Goal: Task Accomplishment & Management: Manage account settings

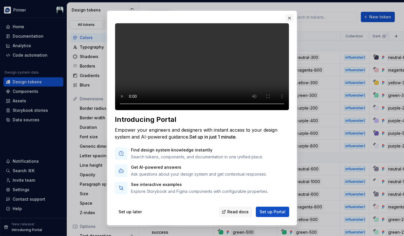
click at [292, 15] on button "button" at bounding box center [290, 18] width 8 height 8
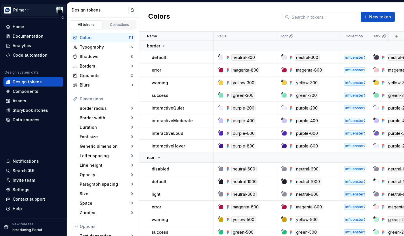
click at [22, 9] on html "Primer Home Documentation Analytics Code automation Design system data Design t…" at bounding box center [202, 118] width 404 height 236
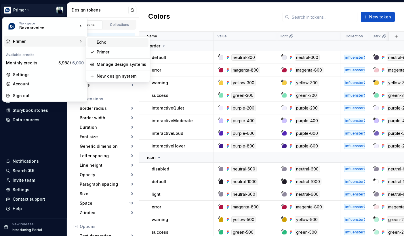
click at [115, 45] on div "Echo" at bounding box center [122, 42] width 50 height 6
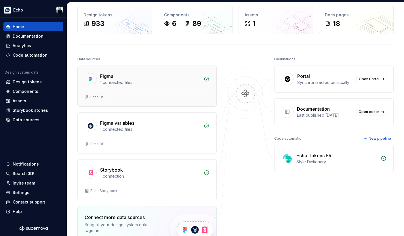
scroll to position [27, 0]
click at [39, 82] on div "Design tokens" at bounding box center [27, 82] width 29 height 6
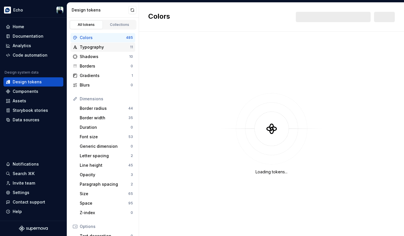
click at [104, 47] on div "Typography" at bounding box center [105, 47] width 50 height 6
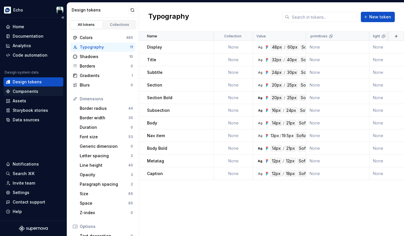
click at [35, 93] on div "Components" at bounding box center [26, 92] width 26 height 6
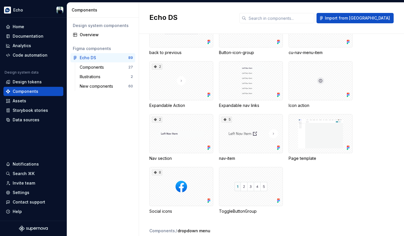
scroll to position [58, 0]
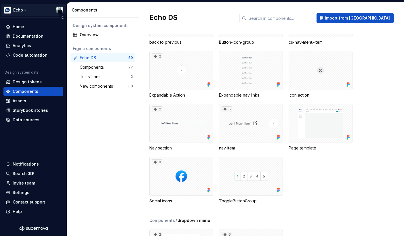
click at [22, 9] on html "Echo Home Documentation Analytics Code automation Design system data Design tok…" at bounding box center [202, 118] width 404 height 236
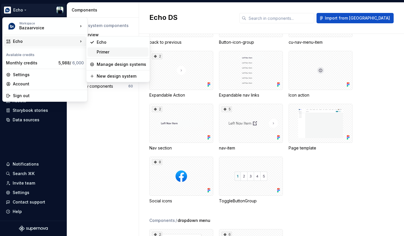
click at [116, 53] on div "Primer" at bounding box center [122, 52] width 50 height 6
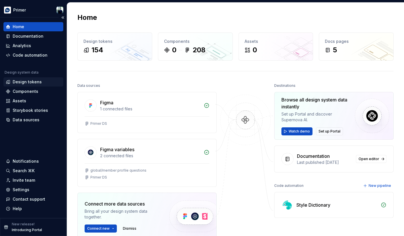
click at [40, 82] on div "Design tokens" at bounding box center [27, 82] width 29 height 6
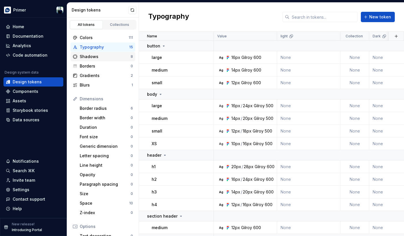
click at [110, 60] on div "Shadows 8" at bounding box center [103, 56] width 65 height 9
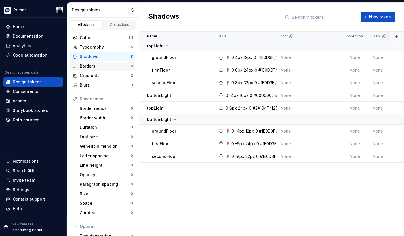
click at [109, 65] on div "Borders" at bounding box center [105, 66] width 51 height 6
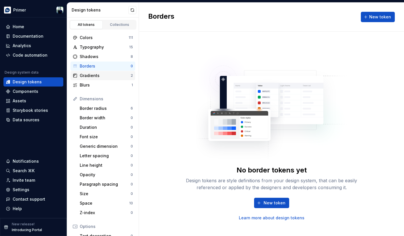
click at [112, 77] on div "Gradients" at bounding box center [105, 76] width 51 height 6
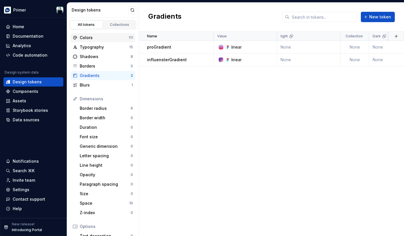
click at [101, 37] on div "Colors" at bounding box center [104, 38] width 49 height 6
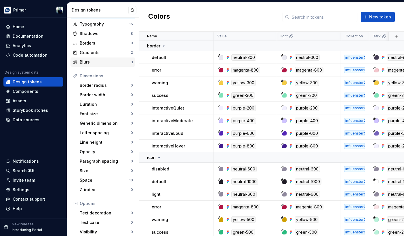
scroll to position [24, 0]
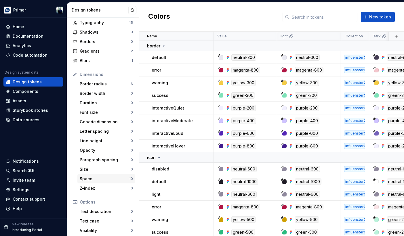
click at [115, 179] on div "Space" at bounding box center [105, 179] width 50 height 6
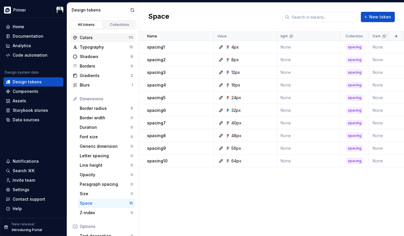
click at [105, 34] on div "Colors 111" at bounding box center [103, 37] width 65 height 9
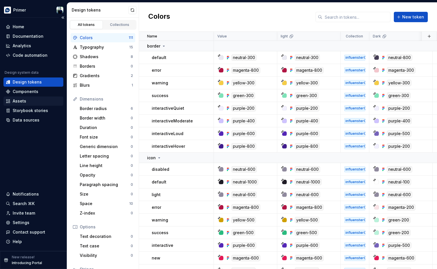
click at [41, 100] on div "Assets" at bounding box center [33, 101] width 55 height 6
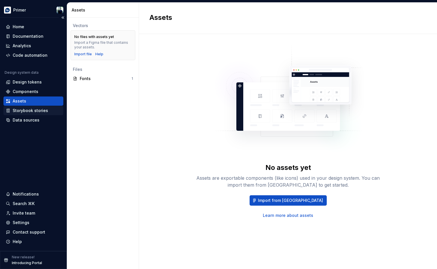
click at [43, 109] on div "Storybook stories" at bounding box center [30, 111] width 35 height 6
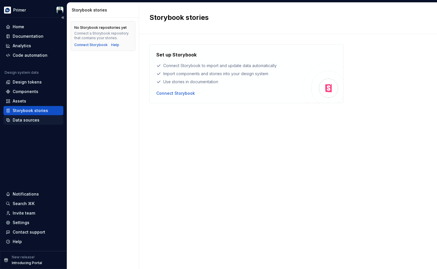
click at [37, 121] on div "Data sources" at bounding box center [26, 120] width 27 height 6
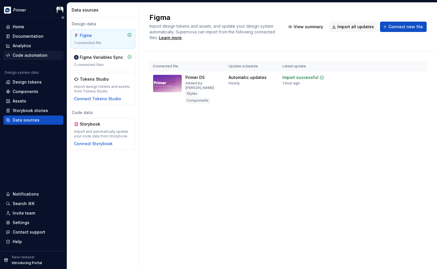
click at [39, 56] on div "Code automation" at bounding box center [30, 55] width 35 height 6
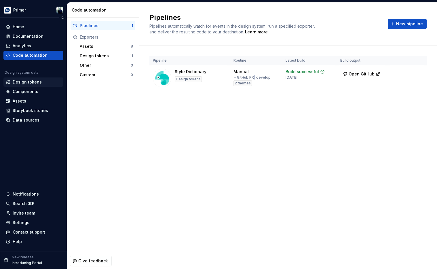
click at [42, 80] on div "Design tokens" at bounding box center [33, 82] width 55 height 6
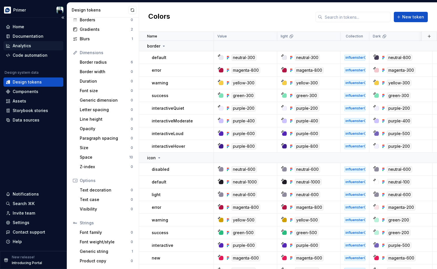
click at [44, 45] on div "Analytics" at bounding box center [33, 46] width 55 height 6
click at [14, 26] on div "Home" at bounding box center [19, 27] width 12 height 6
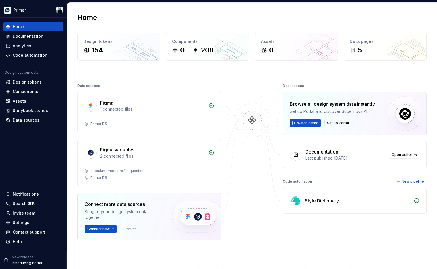
click at [334, 207] on div "Style Dictionary" at bounding box center [354, 200] width 143 height 25
click at [305, 199] on div "Style Dictionary" at bounding box center [322, 200] width 34 height 7
click at [44, 122] on div "Data sources" at bounding box center [33, 120] width 55 height 6
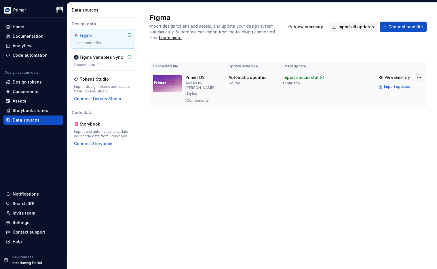
click at [404, 77] on html "Primer Home Documentation Analytics Code automation Design system data Design t…" at bounding box center [218, 134] width 437 height 269
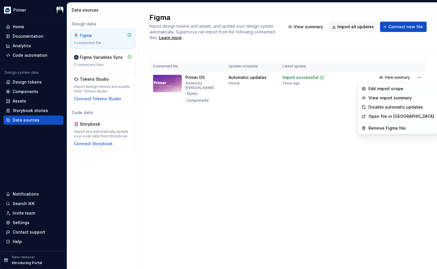
click at [387, 171] on html "Primer Home Documentation Analytics Code automation Design system data Design t…" at bounding box center [218, 134] width 437 height 269
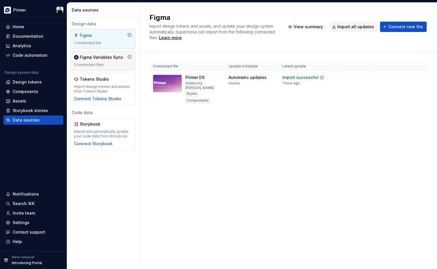
click at [111, 67] on div "2 connected files" at bounding box center [103, 64] width 58 height 5
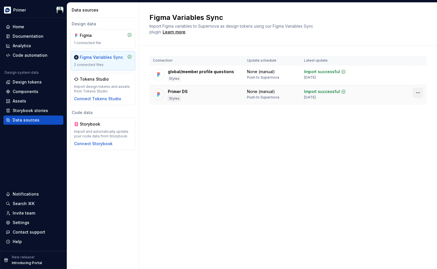
click at [404, 92] on html "Primer Home Documentation Analytics Code automation Design system data Design t…" at bounding box center [218, 134] width 437 height 269
click at [313, 137] on html "Primer Home Documentation Analytics Code automation Design system data Design t…" at bounding box center [218, 134] width 437 height 269
click at [92, 39] on div "Figma 1 connected file" at bounding box center [103, 39] width 58 height 13
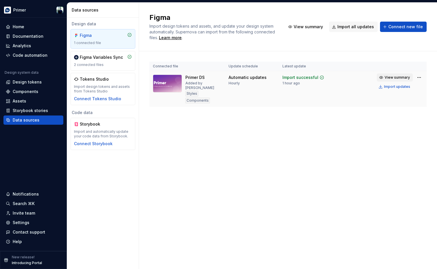
click at [403, 77] on span "View summary" at bounding box center [397, 77] width 25 height 5
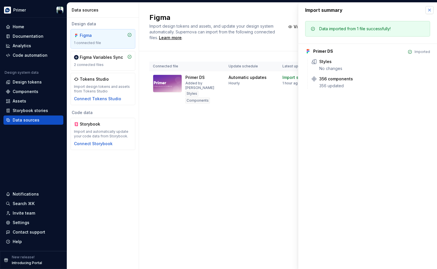
click at [404, 8] on button "button" at bounding box center [429, 10] width 8 height 8
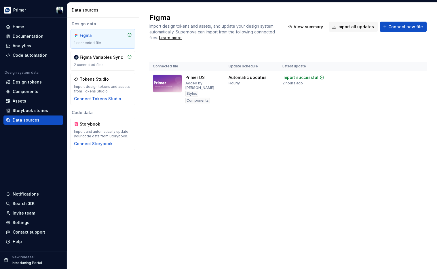
click at [260, 207] on div "Figma Import design tokens and assets, and update your design system automatica…" at bounding box center [288, 136] width 298 height 266
click at [46, 27] on div "Home" at bounding box center [33, 27] width 55 height 6
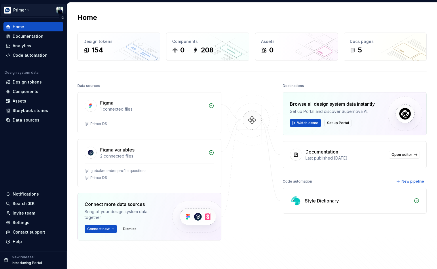
click at [28, 11] on html "Primer Home Documentation Analytics Code automation Design system data Design t…" at bounding box center [218, 134] width 437 height 269
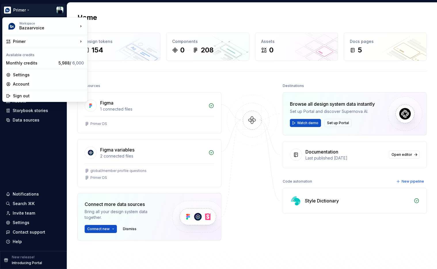
click at [196, 113] on html "Primer Home Documentation Analytics Code automation Design system data Design t…" at bounding box center [218, 134] width 437 height 269
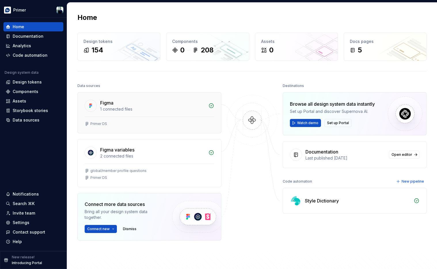
click at [162, 93] on div "Figma 1 connected files" at bounding box center [149, 104] width 143 height 24
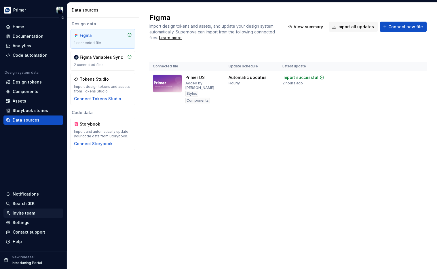
click at [38, 212] on div "Invite team" at bounding box center [33, 213] width 55 height 6
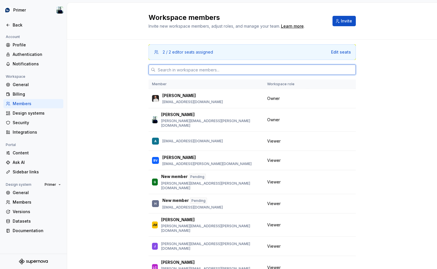
click at [270, 74] on input "text" at bounding box center [255, 69] width 200 height 10
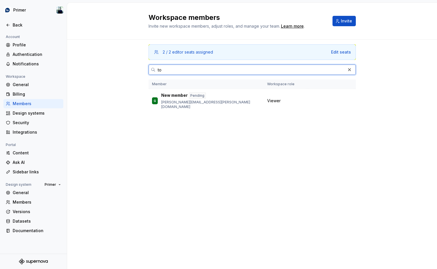
type input "t"
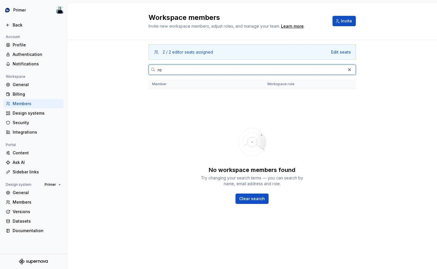
type input "r"
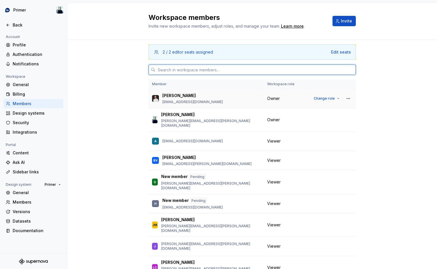
paste input "[EMAIL_ADDRESS][PERSON_NAME][DOMAIN_NAME]"
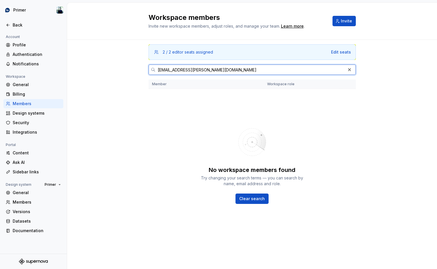
type input "[EMAIL_ADDRESS][PERSON_NAME][DOMAIN_NAME]"
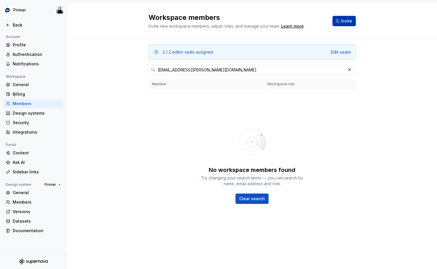
click at [338, 22] on button "Invite" at bounding box center [343, 21] width 23 height 10
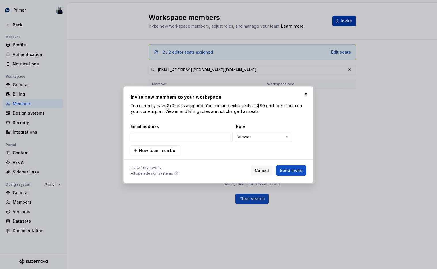
type input "[EMAIL_ADDRESS][PERSON_NAME][DOMAIN_NAME]"
click at [286, 138] on div "**********" at bounding box center [218, 134] width 437 height 269
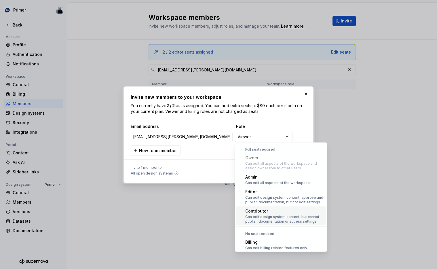
scroll to position [16, 0]
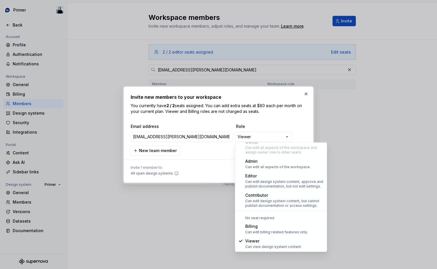
click at [298, 125] on div "**********" at bounding box center [218, 134] width 437 height 269
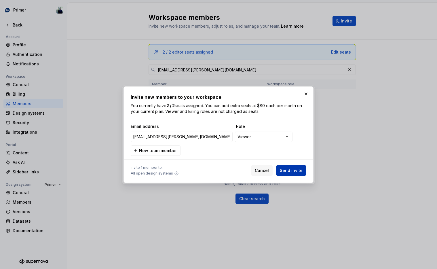
click at [291, 169] on span "Send invite" at bounding box center [291, 171] width 23 height 6
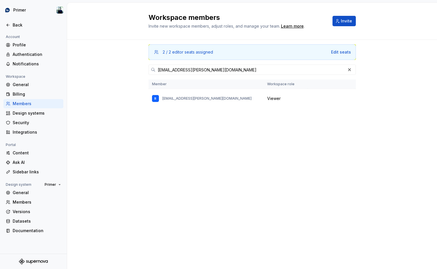
click at [226, 155] on div "2 / 2 editor seats assigned Edit seats [PERSON_NAME][EMAIL_ADDRESS][PERSON_NAME…" at bounding box center [252, 143] width 207 height 207
click at [248, 176] on div "2 / 2 editor seats assigned Edit seats [PERSON_NAME][EMAIL_ADDRESS][PERSON_NAME…" at bounding box center [252, 143] width 207 height 207
click at [296, 142] on div "2 / 2 editor seats assigned Edit seats [PERSON_NAME][EMAIL_ADDRESS][PERSON_NAME…" at bounding box center [252, 143] width 207 height 207
click at [46, 132] on div "Integrations" at bounding box center [37, 132] width 48 height 6
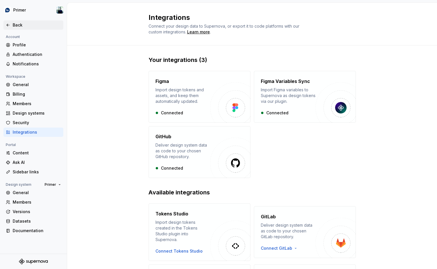
click at [18, 24] on div "Back" at bounding box center [37, 25] width 48 height 6
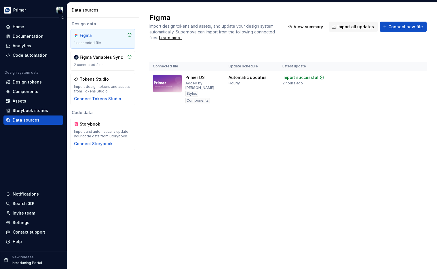
click at [37, 123] on div "Data sources" at bounding box center [33, 119] width 60 height 9
click at [101, 41] on div "1 connected file" at bounding box center [103, 43] width 58 height 5
click at [283, 123] on div "Figma Import design tokens and assets, and update your design system automatica…" at bounding box center [288, 136] width 298 height 266
click at [39, 55] on div "Code automation" at bounding box center [30, 55] width 35 height 6
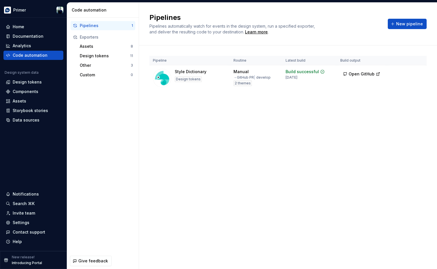
click at [290, 120] on div "Pipelines Pipelines automatically watch for events in the design system, run a …" at bounding box center [288, 136] width 298 height 266
click at [108, 44] on div "Assets" at bounding box center [105, 46] width 51 height 6
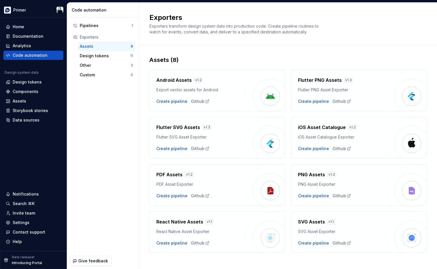
scroll to position [6, 0]
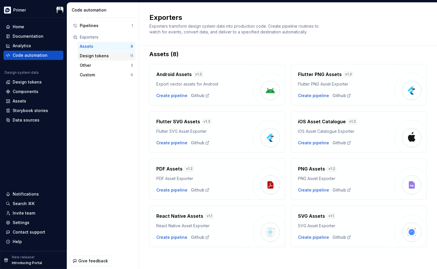
click at [92, 55] on div "Design tokens" at bounding box center [105, 56] width 50 height 6
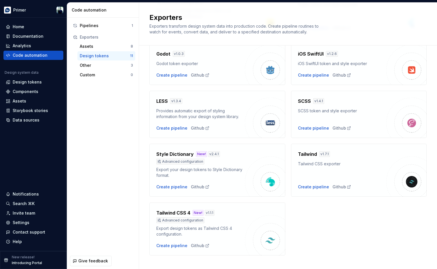
scroll to position [152, 0]
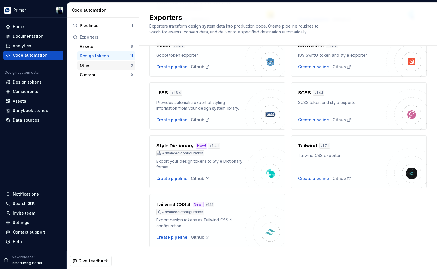
click at [108, 65] on div "Other" at bounding box center [105, 65] width 51 height 6
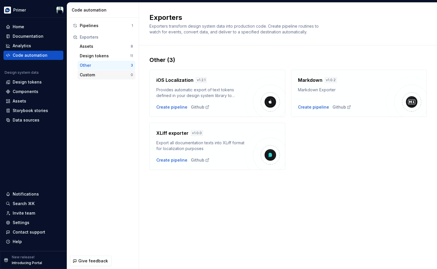
click at [104, 72] on div "Custom" at bounding box center [105, 75] width 51 height 6
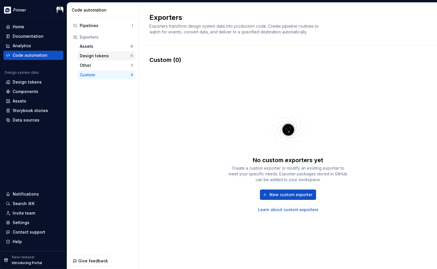
click at [108, 57] on div "Design tokens" at bounding box center [105, 56] width 50 height 6
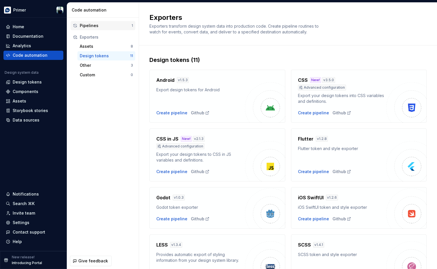
click at [104, 24] on div "Pipelines" at bounding box center [106, 26] width 52 height 6
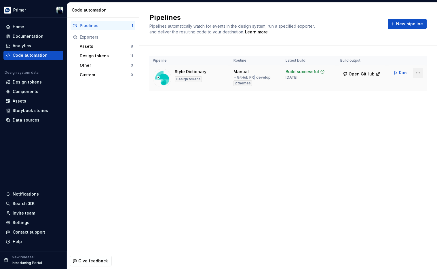
click at [404, 75] on html "Primer Home Documentation Analytics Code automation Design system data Design t…" at bounding box center [218, 134] width 437 height 269
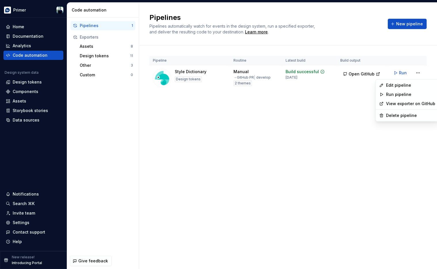
click at [256, 126] on html "Primer Home Documentation Analytics Code automation Design system data Design t…" at bounding box center [218, 134] width 437 height 269
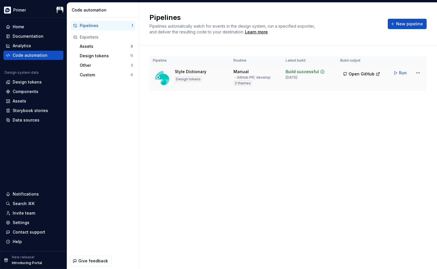
click at [187, 70] on div "Style Dictionary" at bounding box center [191, 72] width 32 height 6
click at [104, 47] on div "Assets" at bounding box center [105, 46] width 51 height 6
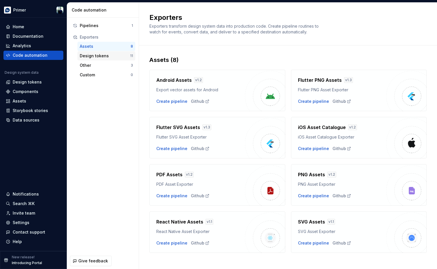
click at [119, 56] on div "Design tokens" at bounding box center [105, 56] width 50 height 6
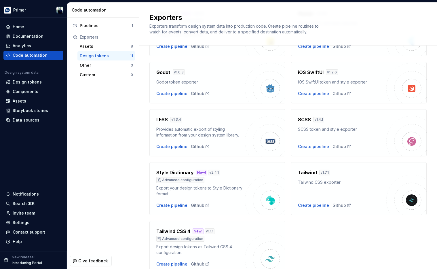
scroll to position [144, 0]
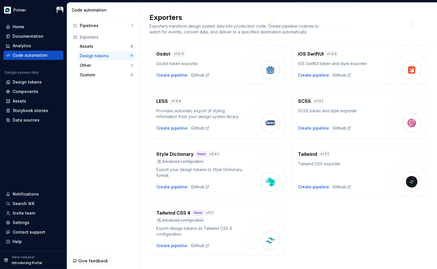
click at [263, 189] on img at bounding box center [265, 176] width 40 height 40
click at [176, 187] on div "Create pipeline" at bounding box center [171, 187] width 31 height 6
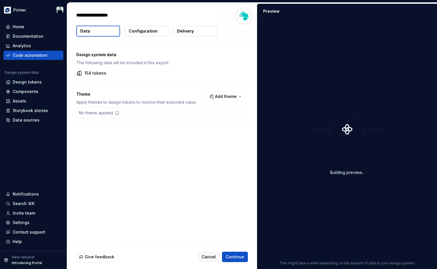
type textarea "*"
type textarea "**"
type textarea "*"
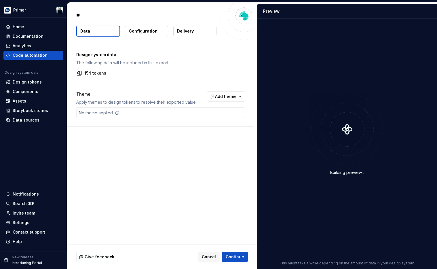
type textarea "***"
type textarea "*"
type textarea "****"
type textarea "*"
type textarea "*****"
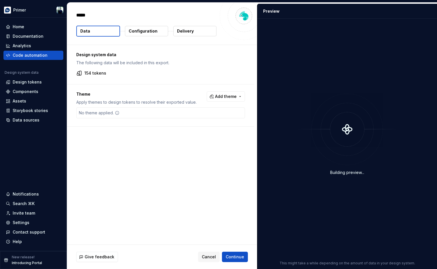
type textarea "*"
type textarea "******"
type textarea "*"
type textarea "*******"
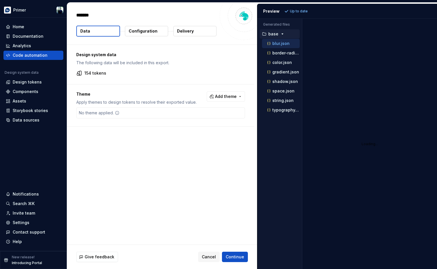
type textarea "*"
type textarea "********"
type textarea "*"
type textarea "*******"
type textarea "*"
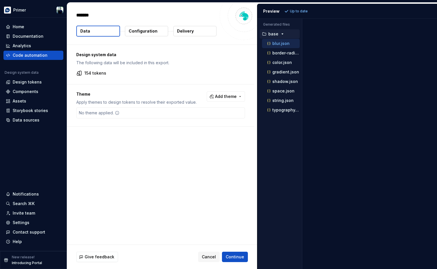
type textarea "********"
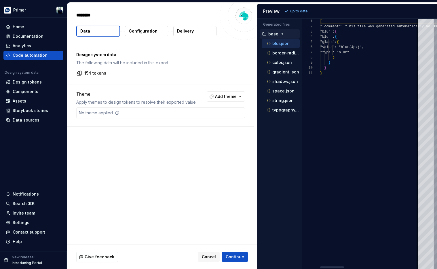
type textarea "*"
type textarea "*********"
type textarea "*"
type textarea "*********"
type textarea "*"
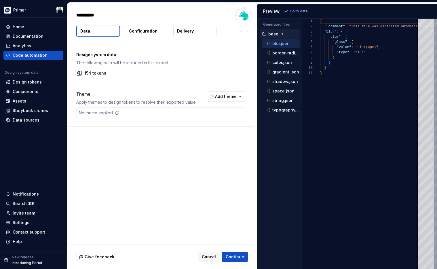
type textarea "**********"
type textarea "*"
type textarea "**********"
type textarea "*"
type textarea "**********"
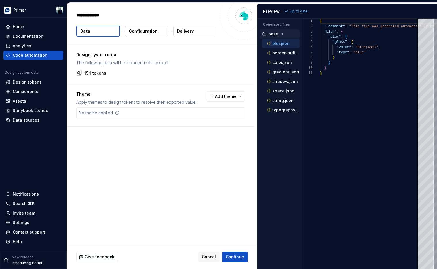
type textarea "*"
type textarea "**********"
type textarea "*"
type textarea "**********"
type textarea "*"
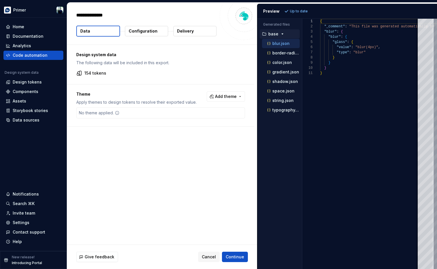
type textarea "**********"
click at [240, 94] on button "Add theme" at bounding box center [226, 96] width 38 height 10
click at [218, 121] on div "Dark" at bounding box center [216, 120] width 55 height 6
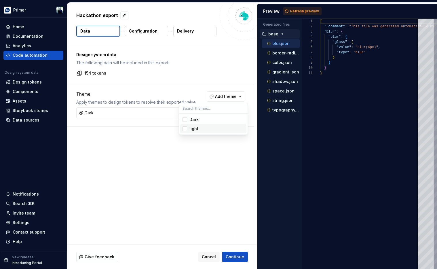
click at [198, 129] on div "light" at bounding box center [216, 129] width 55 height 6
click at [189, 181] on html "Primer Home Documentation Analytics Code automation Design system data Design t…" at bounding box center [218, 134] width 437 height 269
click at [235, 236] on span "Continue" at bounding box center [235, 257] width 18 height 6
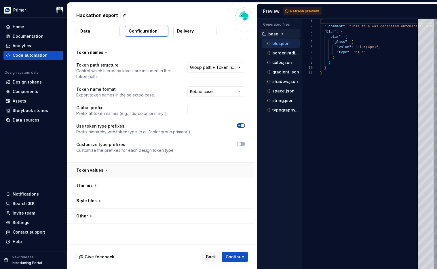
click at [174, 166] on button "button" at bounding box center [160, 170] width 187 height 15
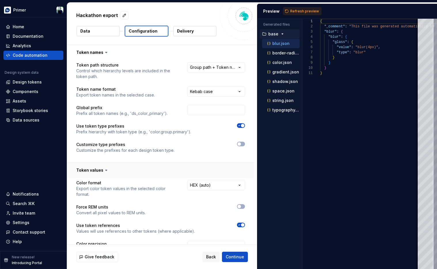
click at [174, 166] on button "button" at bounding box center [160, 170] width 187 height 15
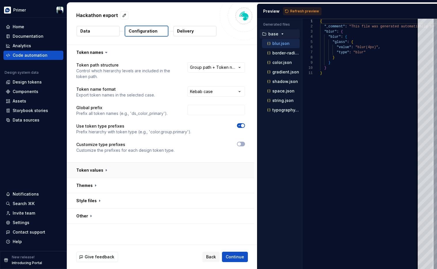
click at [174, 166] on button "button" at bounding box center [160, 170] width 187 height 15
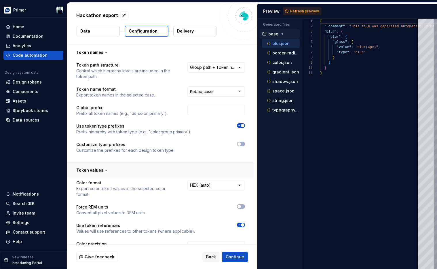
click at [174, 166] on button "button" at bounding box center [160, 170] width 187 height 15
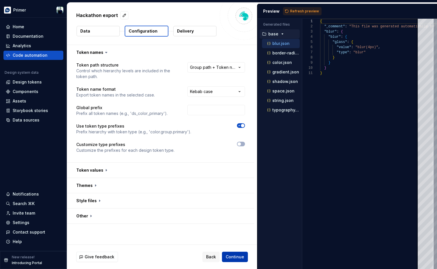
click at [236, 236] on span "Continue" at bounding box center [235, 257] width 18 height 6
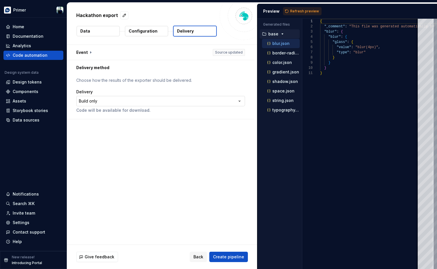
click at [239, 101] on html "**********" at bounding box center [218, 134] width 437 height 269
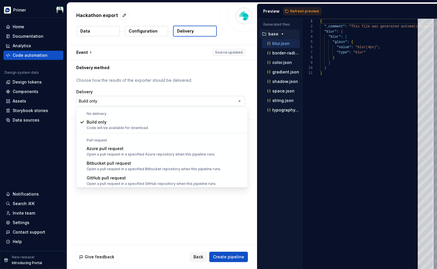
click at [239, 101] on html "**********" at bounding box center [218, 134] width 437 height 269
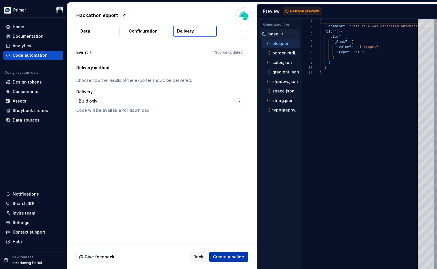
click at [230, 236] on span "Create pipeline" at bounding box center [228, 257] width 31 height 6
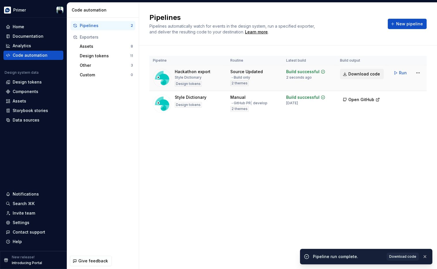
click at [359, 73] on span "Download code" at bounding box center [364, 74] width 32 height 6
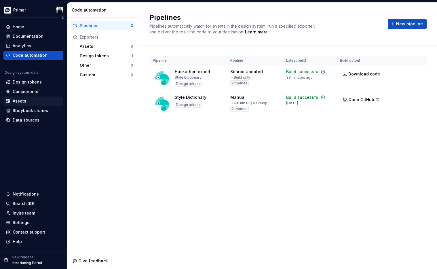
click at [26, 99] on div "Assets" at bounding box center [33, 101] width 55 height 6
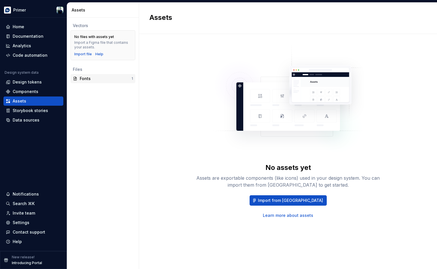
click at [92, 81] on div "Fonts" at bounding box center [106, 79] width 52 height 6
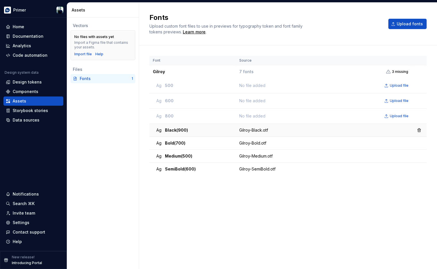
click at [182, 130] on span "Black (900)" at bounding box center [176, 130] width 23 height 6
click at [30, 117] on div "Data sources" at bounding box center [26, 120] width 27 height 6
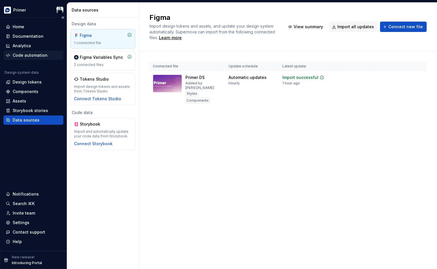
click at [44, 55] on div "Code automation" at bounding box center [30, 55] width 35 height 6
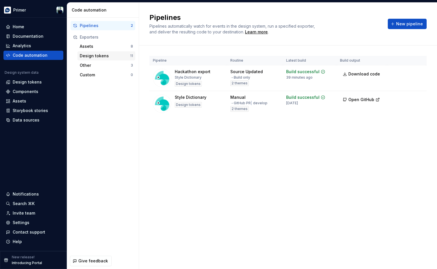
click at [107, 55] on div "Design tokens" at bounding box center [105, 56] width 50 height 6
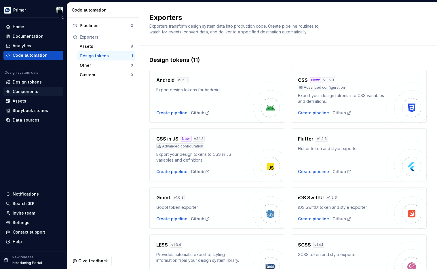
click at [44, 90] on div "Components" at bounding box center [33, 92] width 55 height 6
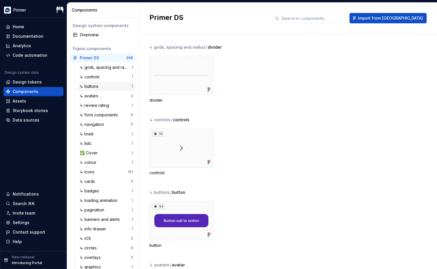
scroll to position [8, 0]
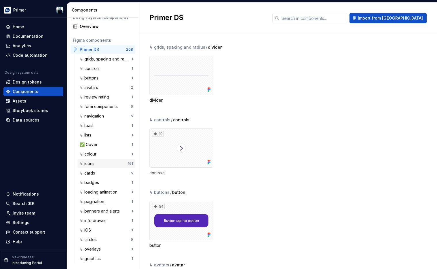
click at [102, 163] on div "↳ icons" at bounding box center [104, 164] width 48 height 6
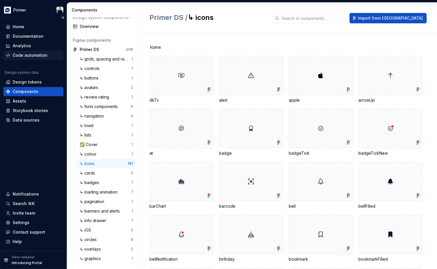
click at [39, 57] on div "Code automation" at bounding box center [30, 55] width 35 height 6
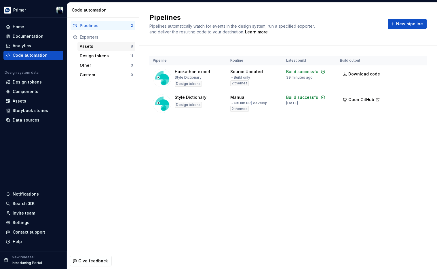
click at [100, 47] on div "Assets" at bounding box center [105, 46] width 51 height 6
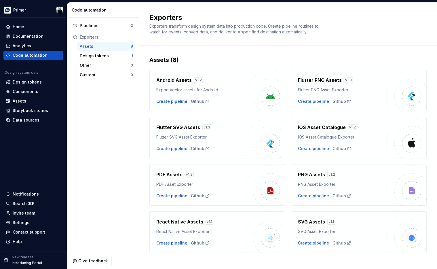
scroll to position [6, 0]
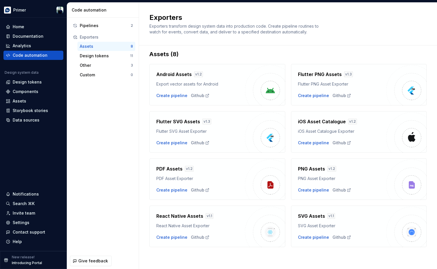
click at [179, 215] on h4 "React Native Assets" at bounding box center [179, 215] width 47 height 7
click at [172, 236] on div "Create pipeline" at bounding box center [171, 237] width 31 height 6
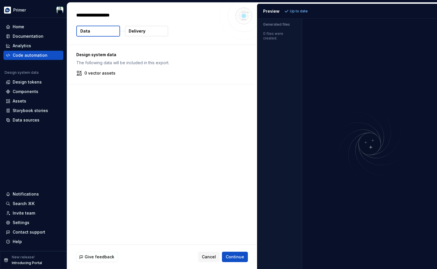
click at [101, 74] on p "0 vector assets" at bounding box center [99, 73] width 31 height 6
click at [96, 30] on button "Data" at bounding box center [98, 31] width 44 height 11
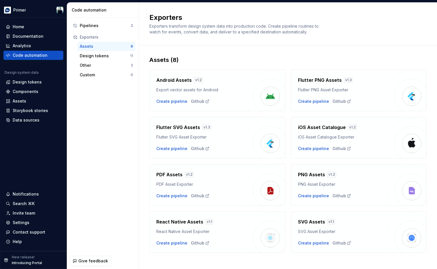
scroll to position [6, 0]
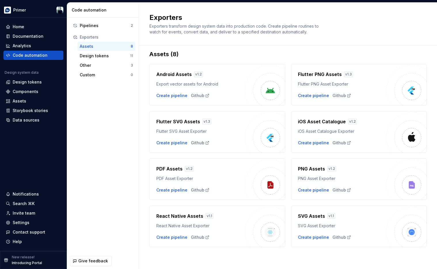
click at [350, 227] on div "SVG Asset Exporter" at bounding box center [342, 226] width 89 height 6
click at [312, 236] on div "Create pipeline" at bounding box center [313, 237] width 31 height 6
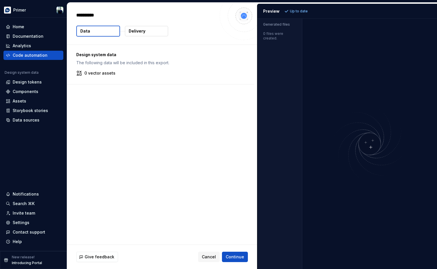
click at [272, 37] on div "0 files were created." at bounding box center [279, 34] width 45 height 13
click at [276, 22] on p "Generated files" at bounding box center [279, 24] width 33 height 5
click at [157, 31] on button "Delivery" at bounding box center [146, 31] width 43 height 10
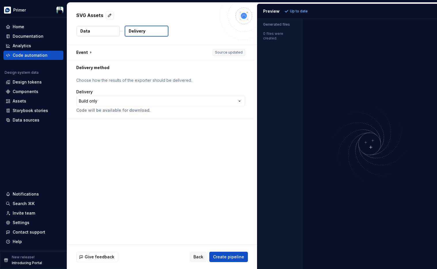
click at [98, 34] on button "Data" at bounding box center [98, 31] width 43 height 10
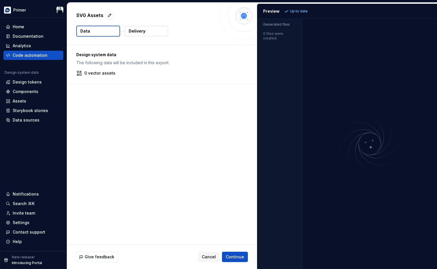
click at [91, 56] on p "Design system data" at bounding box center [160, 55] width 169 height 6
click at [82, 72] on icon at bounding box center [79, 73] width 6 height 6
click at [100, 74] on p "0 vector assets" at bounding box center [99, 73] width 31 height 6
click at [42, 95] on div "Components" at bounding box center [33, 91] width 60 height 9
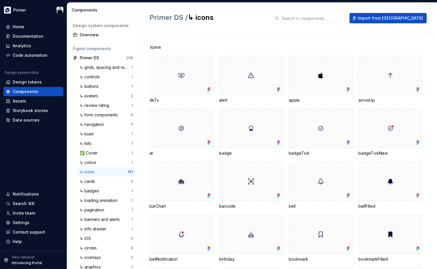
click at [88, 171] on div "↳ icons" at bounding box center [88, 172] width 17 height 6
click at [34, 56] on div "Code automation" at bounding box center [30, 55] width 35 height 6
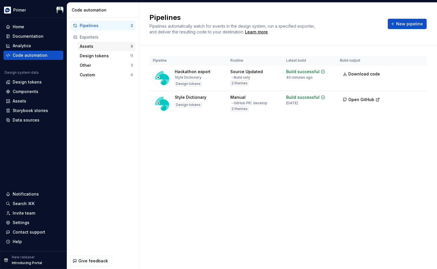
click at [106, 50] on div "Assets 8" at bounding box center [106, 46] width 58 height 9
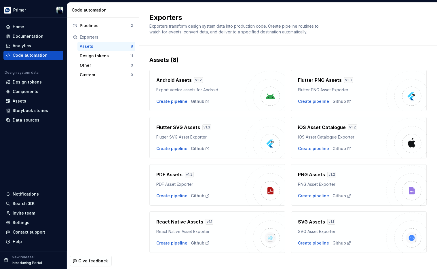
scroll to position [6, 0]
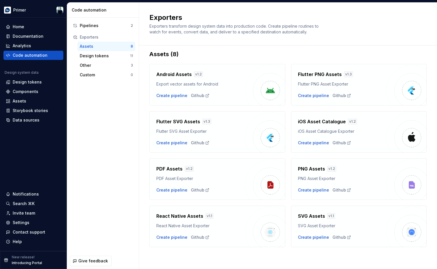
click at [404, 228] on img at bounding box center [412, 232] width 12 height 12
click at [342, 236] on div "Github" at bounding box center [341, 237] width 19 height 6
click at [366, 226] on div "SVG Asset Exporter" at bounding box center [342, 226] width 89 height 6
click at [310, 236] on div "Create pipeline" at bounding box center [313, 237] width 31 height 6
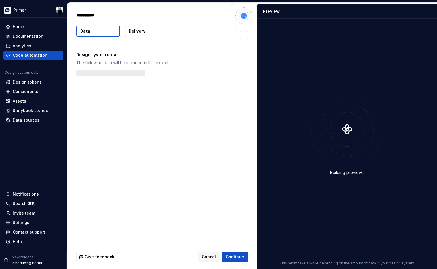
type textarea "*"
click at [87, 75] on p "0 vector assets" at bounding box center [99, 73] width 31 height 6
click at [94, 58] on div "Design system data The following data will be included in this export." at bounding box center [160, 59] width 169 height 14
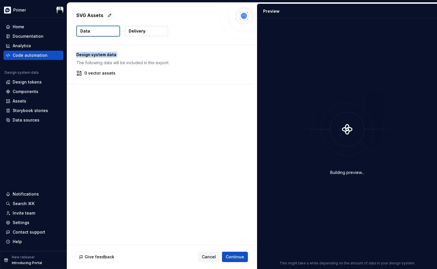
click at [245, 16] on img at bounding box center [244, 16] width 12 height 12
click at [27, 101] on div "Assets" at bounding box center [33, 101] width 55 height 6
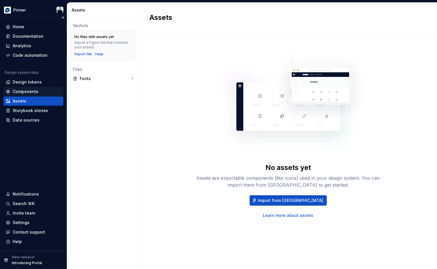
click at [43, 88] on div "Components" at bounding box center [33, 91] width 60 height 9
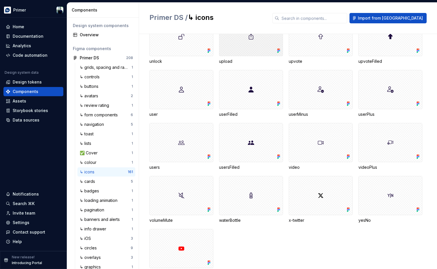
scroll to position [1967, 0]
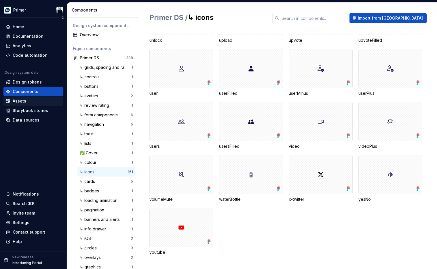
click at [23, 101] on div "Assets" at bounding box center [20, 101] width 14 height 6
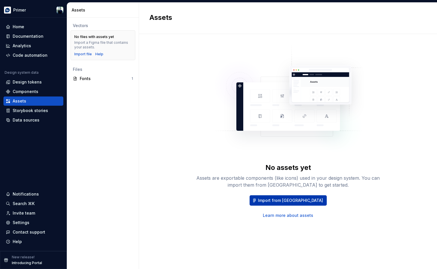
click at [294, 203] on span "Import from [GEOGRAPHIC_DATA]" at bounding box center [290, 200] width 65 height 6
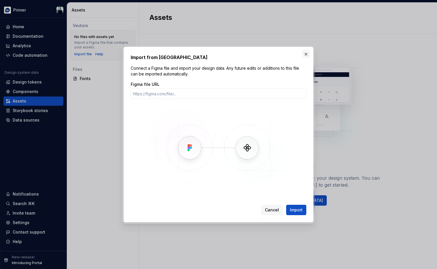
click at [309, 54] on button "button" at bounding box center [306, 54] width 8 height 8
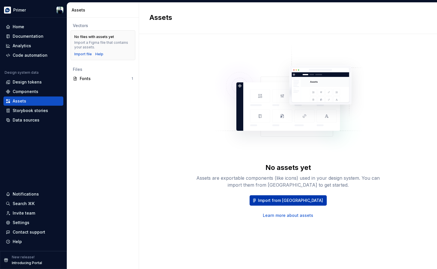
click at [298, 197] on span "Import from [GEOGRAPHIC_DATA]" at bounding box center [290, 200] width 65 height 6
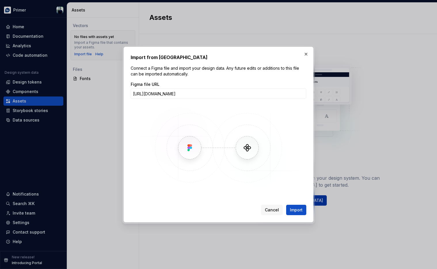
scroll to position [0, 40]
type input "[URL][DOMAIN_NAME]"
click at [298, 209] on span "Import" at bounding box center [296, 210] width 13 height 6
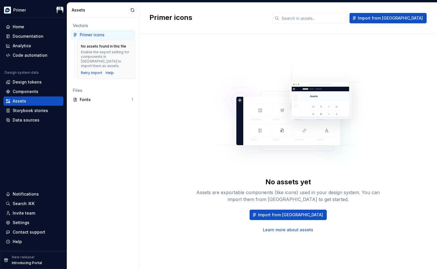
click at [284, 131] on img at bounding box center [287, 116] width 151 height 115
click at [43, 107] on div "Storybook stories" at bounding box center [33, 110] width 60 height 9
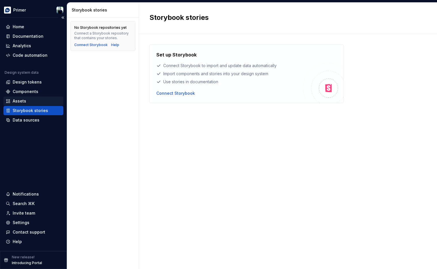
click at [28, 100] on div "Assets" at bounding box center [33, 101] width 55 height 6
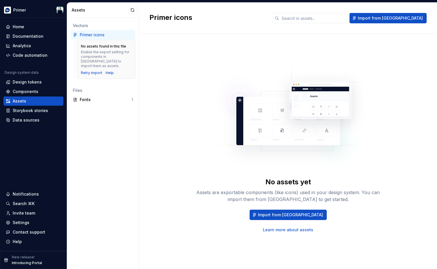
click at [102, 42] on div "No assets found in this file Enable the export setting for components in [GEOGR…" at bounding box center [106, 59] width 58 height 39
click at [297, 230] on link "Learn more about assets" at bounding box center [288, 230] width 50 height 6
click at [89, 71] on div "Retry import" at bounding box center [91, 73] width 21 height 5
click at [42, 89] on div "Components" at bounding box center [33, 92] width 55 height 6
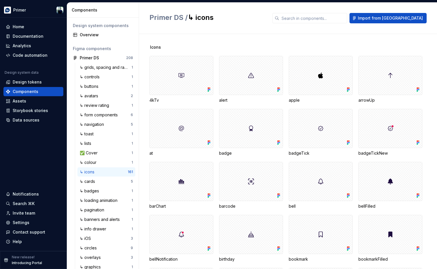
click at [110, 170] on div "↳ icons" at bounding box center [104, 172] width 48 height 6
click at [206, 83] on div at bounding box center [181, 75] width 64 height 39
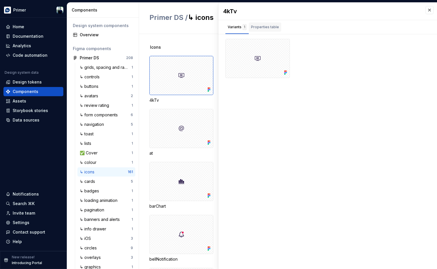
click at [270, 25] on div "Properties table" at bounding box center [265, 27] width 28 height 6
click at [294, 45] on th "Values" at bounding box center [327, 43] width 81 height 9
click at [238, 42] on th "Property" at bounding box center [256, 43] width 62 height 9
click at [232, 29] on div "Variants 1" at bounding box center [237, 27] width 19 height 6
click at [287, 46] on button "button" at bounding box center [283, 45] width 8 height 8
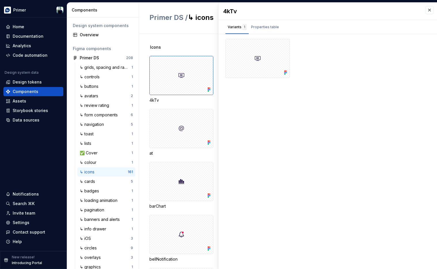
click at [303, 139] on div "4kTv Variants 1 Properties table Property Values Default FigmaComponentProperti…" at bounding box center [327, 136] width 218 height 266
click at [174, 121] on div at bounding box center [181, 128] width 64 height 39
click at [404, 12] on button "button" at bounding box center [429, 10] width 8 height 8
